Goal: Check status

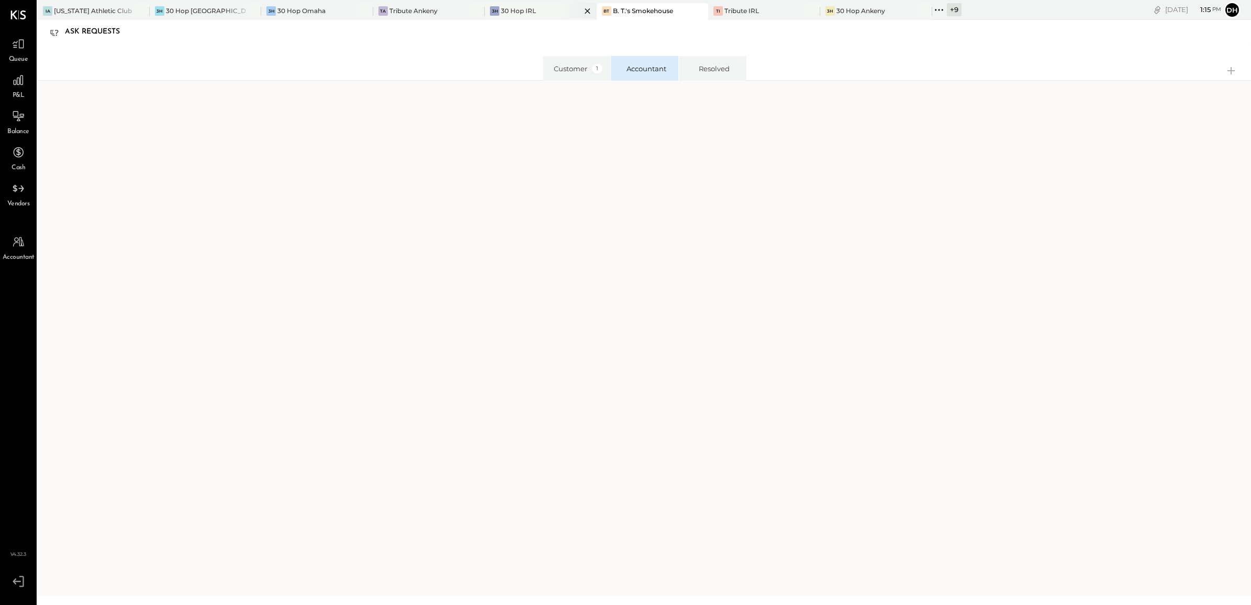
click at [516, 12] on div "30 Hop IRL" at bounding box center [518, 10] width 35 height 9
